Goal: Navigation & Orientation: Find specific page/section

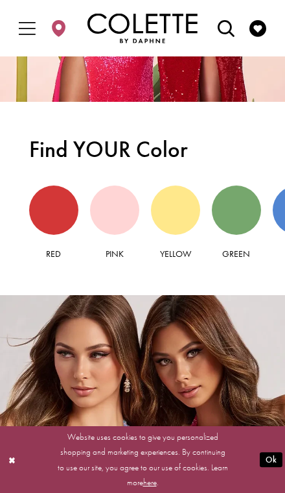
scroll to position [1382, 0]
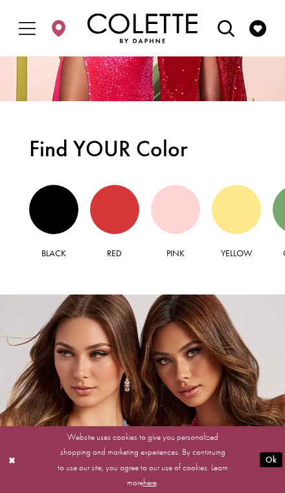
click at [53, 211] on div "Black view" at bounding box center [53, 209] width 49 height 49
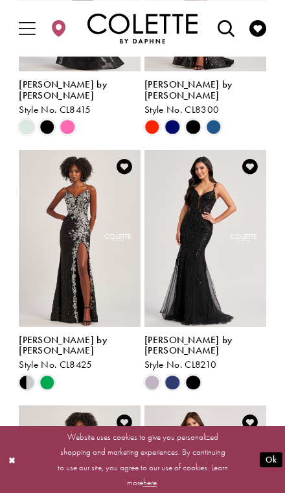
scroll to position [801, 0]
click at [192, 375] on span "Product List" at bounding box center [192, 382] width 15 height 15
click at [203, 333] on span "[PERSON_NAME] by [PERSON_NAME]" at bounding box center [189, 344] width 88 height 23
click at [207, 358] on span "Style No. CL8210" at bounding box center [181, 364] width 72 height 13
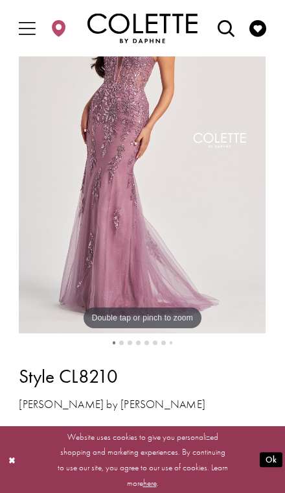
scroll to position [92, 0]
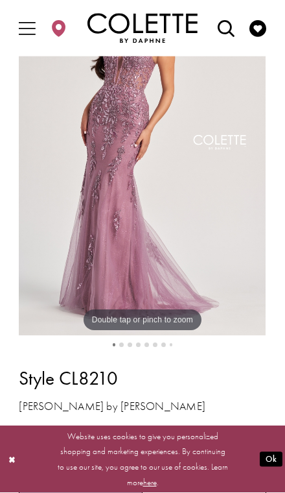
click at [32, 434] on span "Product color controls state depends on size chosen" at bounding box center [30, 441] width 19 height 19
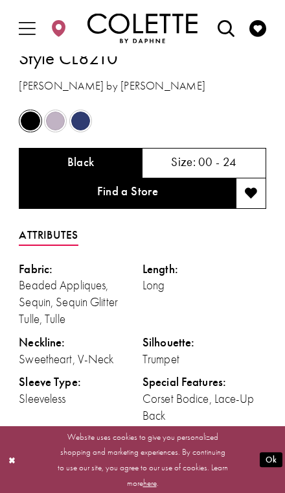
scroll to position [440, 0]
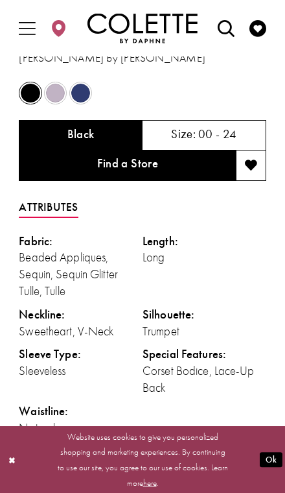
click at [203, 141] on h5 "00 - 24" at bounding box center [217, 134] width 39 height 13
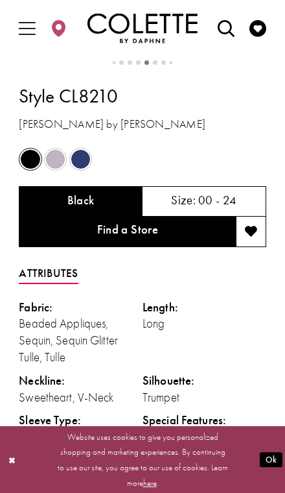
scroll to position [373, 0]
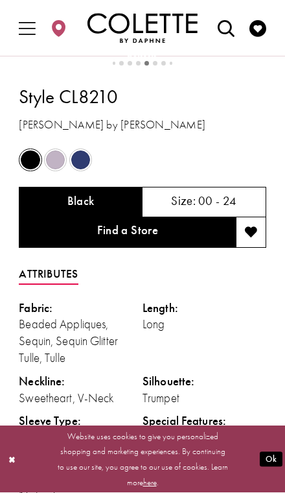
click at [151, 217] on div "Size: 00 - 24" at bounding box center [205, 202] width 124 height 30
click at [143, 248] on link "Find a Store" at bounding box center [127, 232] width 216 height 30
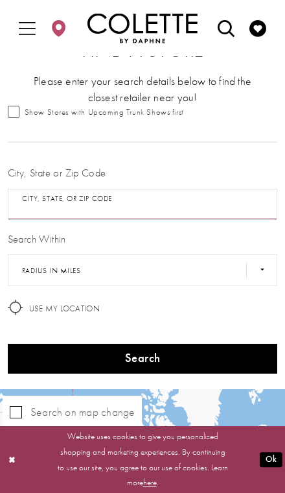
click at [171, 205] on input "City, State, or ZIP Code" at bounding box center [143, 205] width 270 height 32
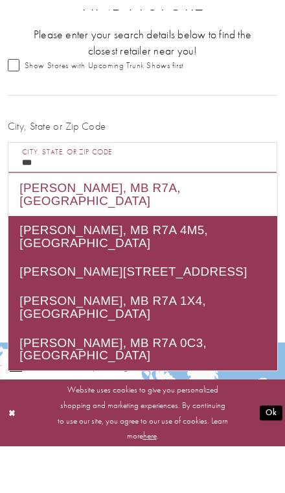
click at [167, 220] on div "[PERSON_NAME], MB R7A, [GEOGRAPHIC_DATA]" at bounding box center [142, 241] width 269 height 42
type input "**********"
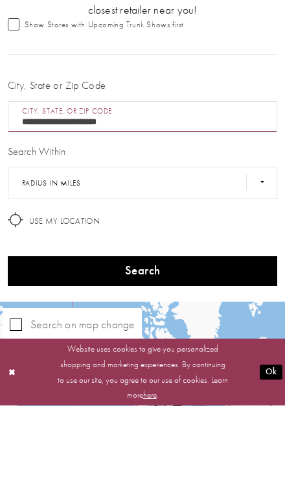
click at [175, 343] on button "Search" at bounding box center [143, 358] width 270 height 30
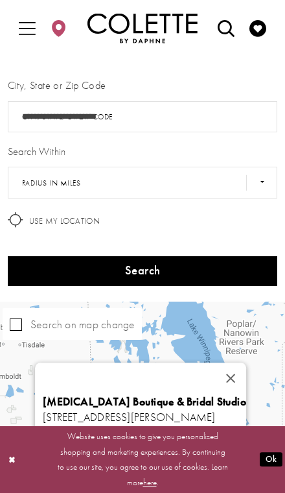
click at [80, 426] on link "musebridal.ca" at bounding box center [88, 433] width 90 height 14
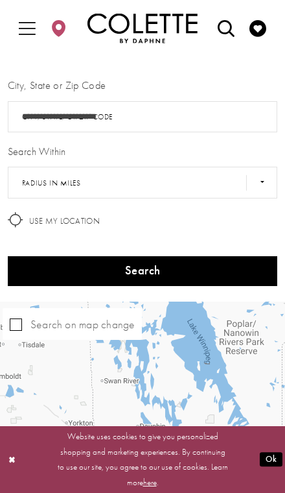
scroll to position [157, 0]
